Goal: Task Accomplishment & Management: Manage account settings

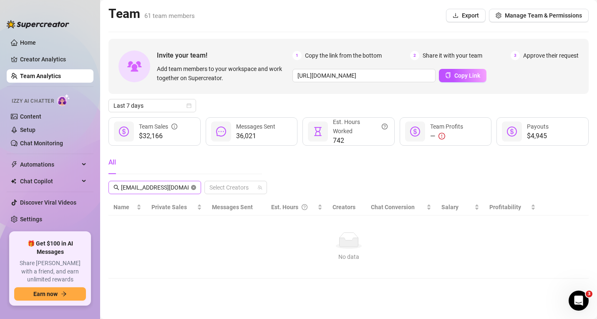
click at [193, 188] on icon "close-circle" at bounding box center [193, 187] width 5 height 5
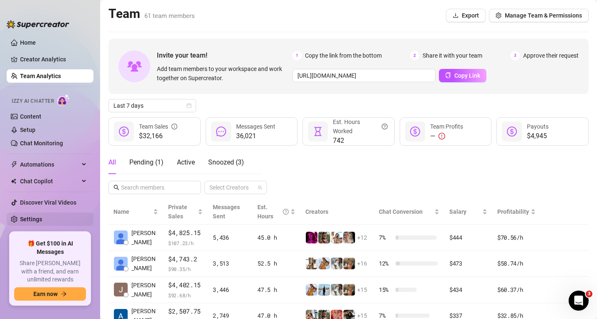
click at [34, 216] on link "Settings" at bounding box center [31, 219] width 22 height 7
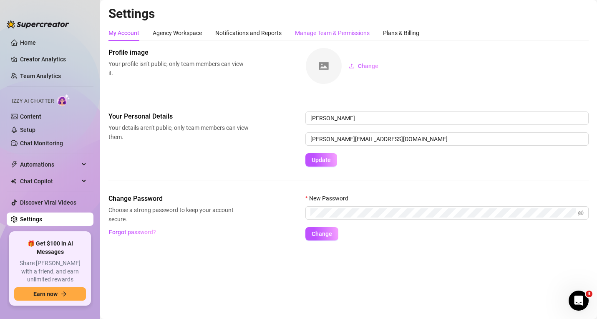
click at [360, 35] on div "Manage Team & Permissions" at bounding box center [332, 32] width 75 height 9
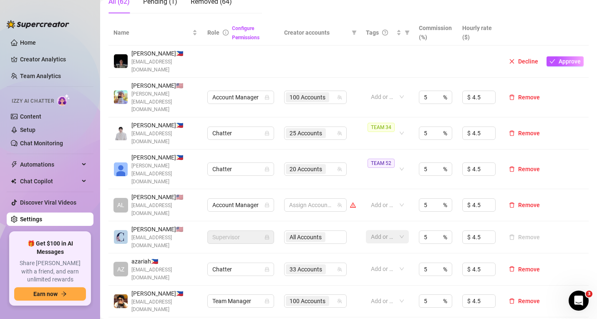
scroll to position [251, 0]
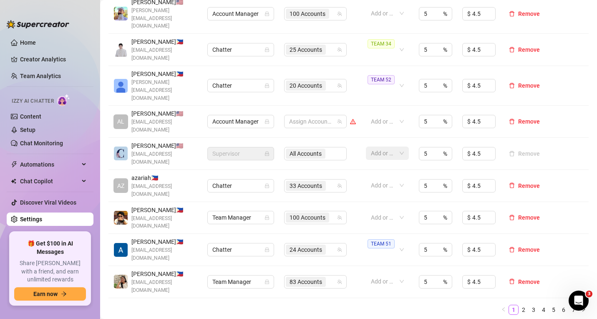
drag, startPoint x: 519, startPoint y: 287, endPoint x: 511, endPoint y: 283, distance: 8.0
click at [519, 305] on link "2" at bounding box center [523, 309] width 9 height 9
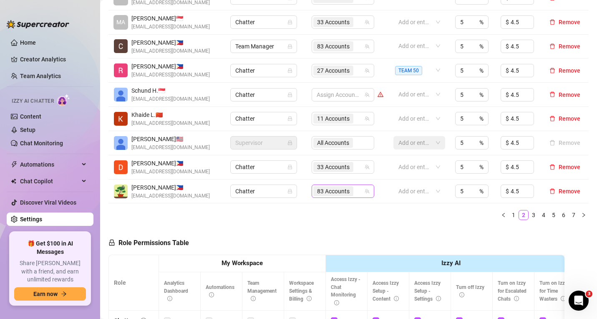
scroll to position [167, 0]
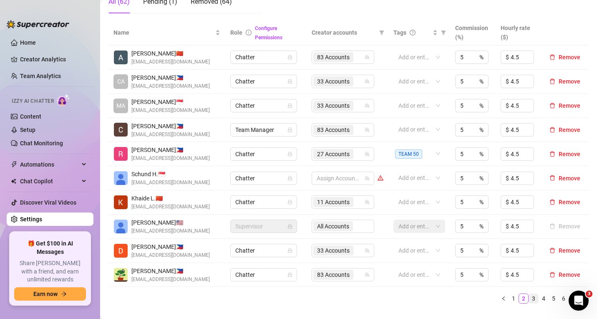
click at [529, 296] on link "3" at bounding box center [533, 298] width 9 height 9
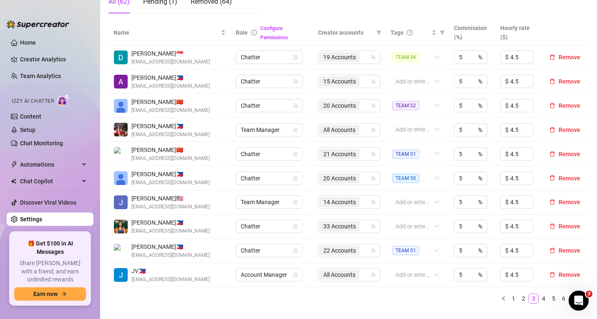
click at [13, 314] on aside "Home Creator Analytics Team Analytics Izzy AI Chatter Content Setup Chat Monito…" at bounding box center [50, 159] width 100 height 319
